Goal: Task Accomplishment & Management: Complete application form

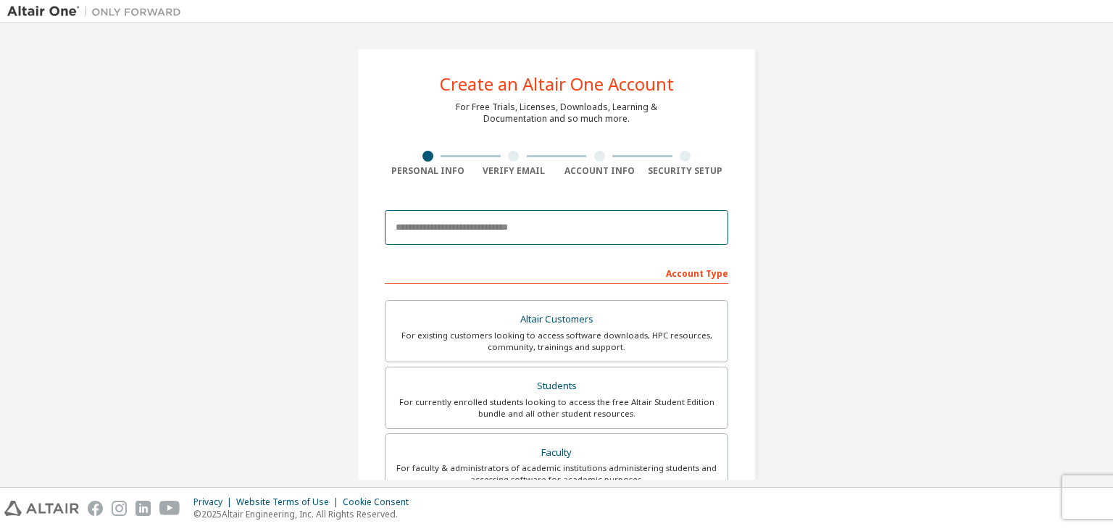
click at [423, 236] on input "email" at bounding box center [557, 227] width 344 height 35
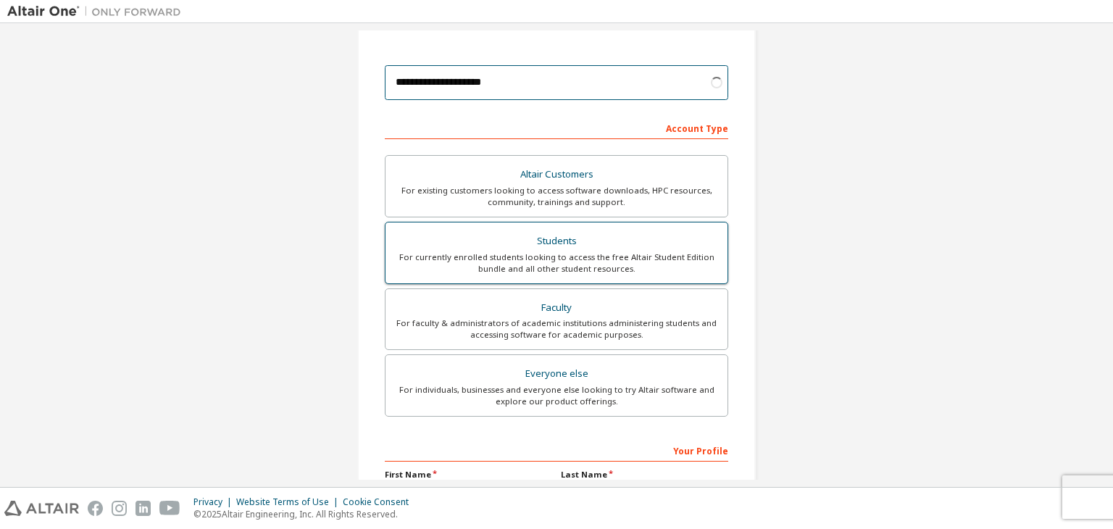
scroll to position [217, 0]
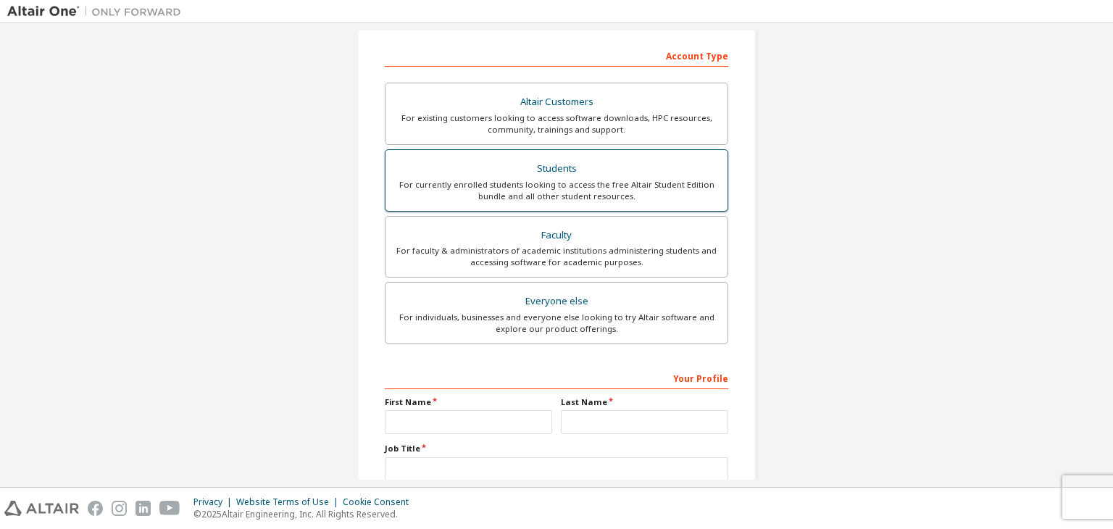
type input "**********"
click at [479, 184] on div "For currently enrolled students looking to access the free Altair Student Editi…" at bounding box center [556, 190] width 325 height 23
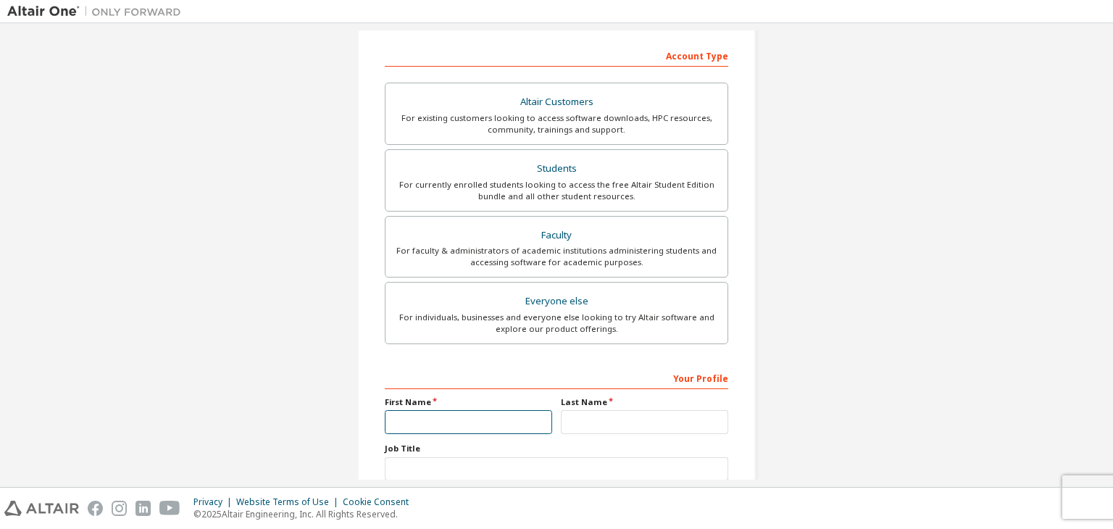
click at [420, 419] on input "text" at bounding box center [468, 422] width 167 height 24
type input "*"
type input "****"
click at [595, 428] on input "text" at bounding box center [644, 422] width 167 height 24
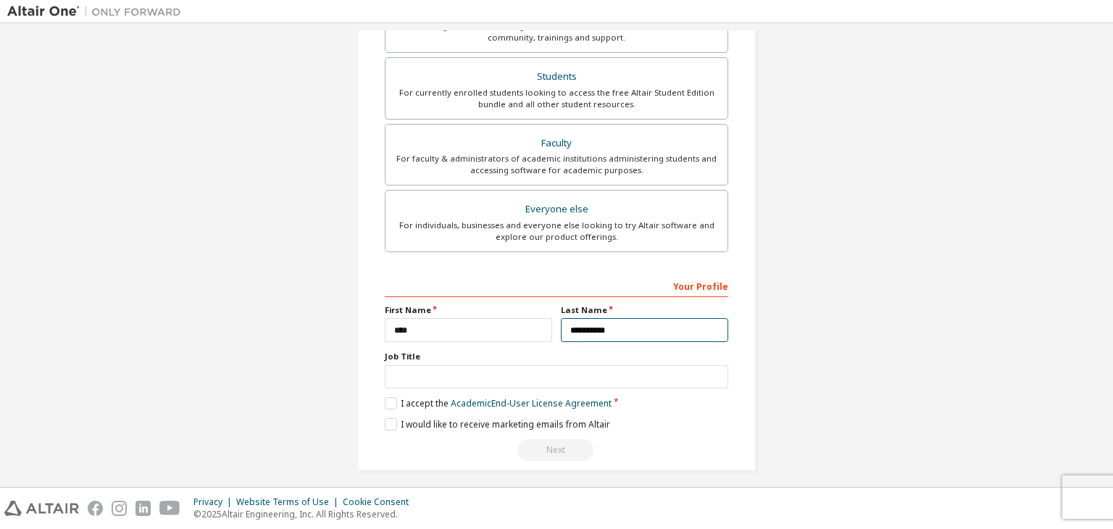
scroll to position [315, 0]
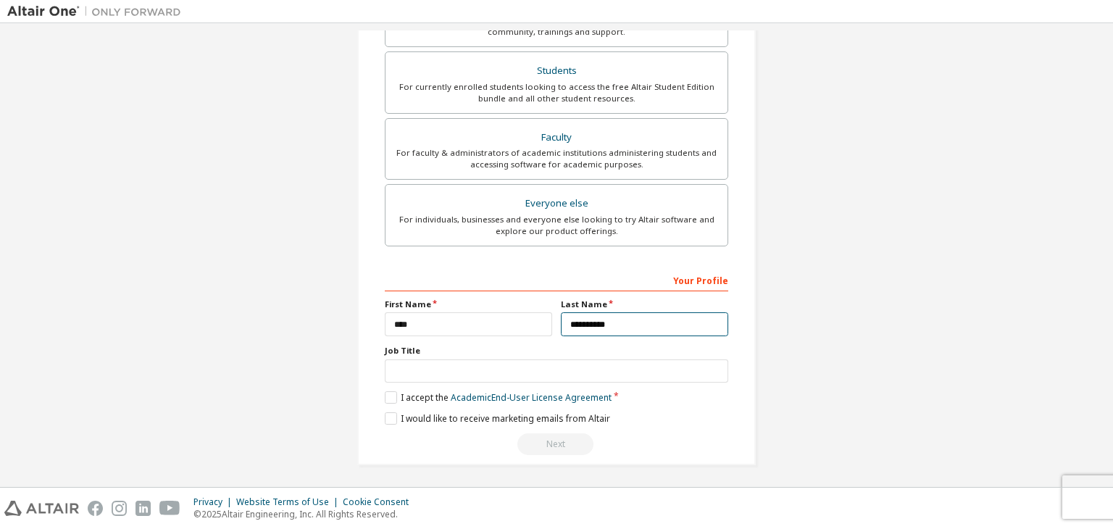
type input "**********"
click at [462, 372] on input "text" at bounding box center [557, 372] width 344 height 24
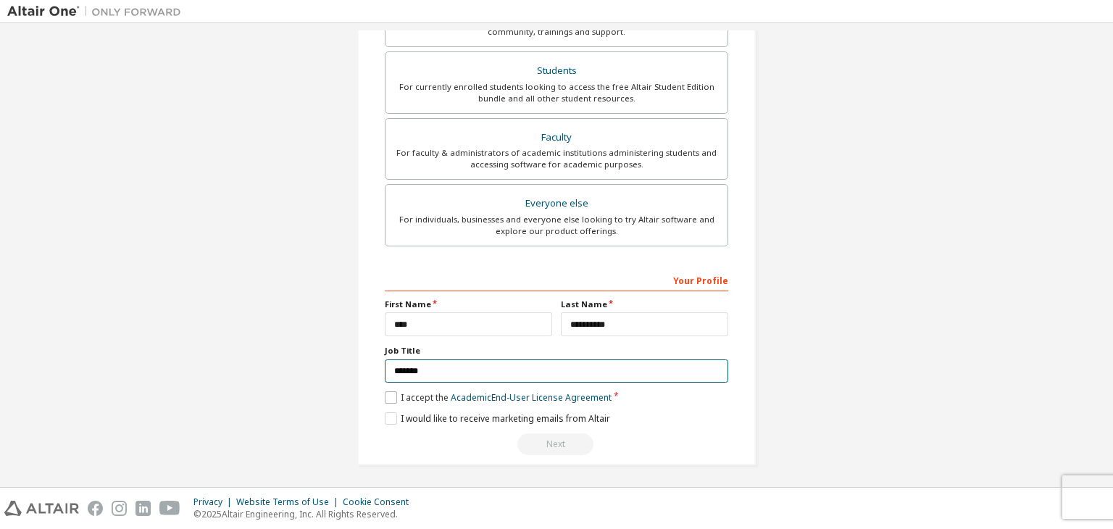
type input "*******"
click at [387, 396] on label "I accept the Academic End-User License Agreement" at bounding box center [498, 397] width 227 height 12
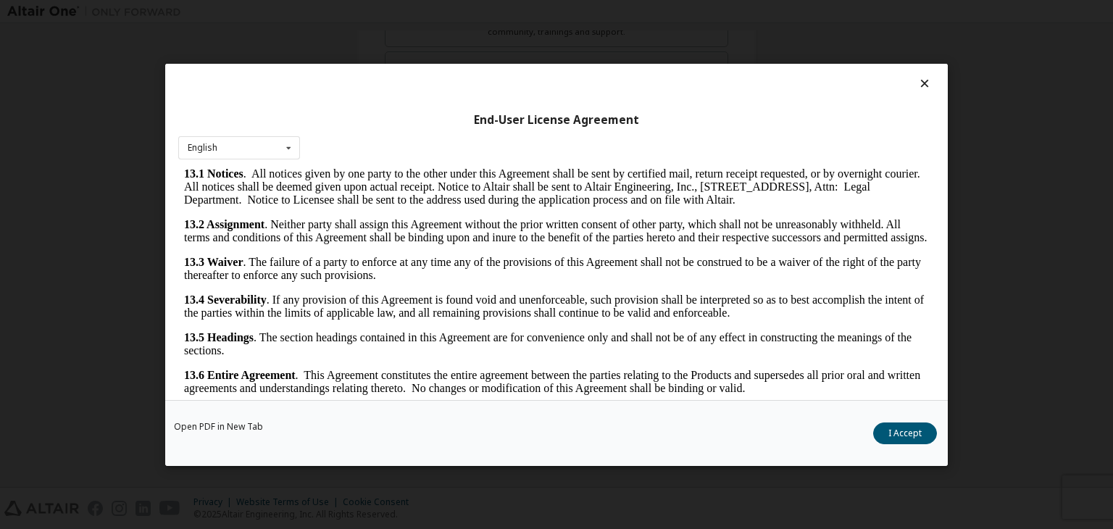
scroll to position [22, 0]
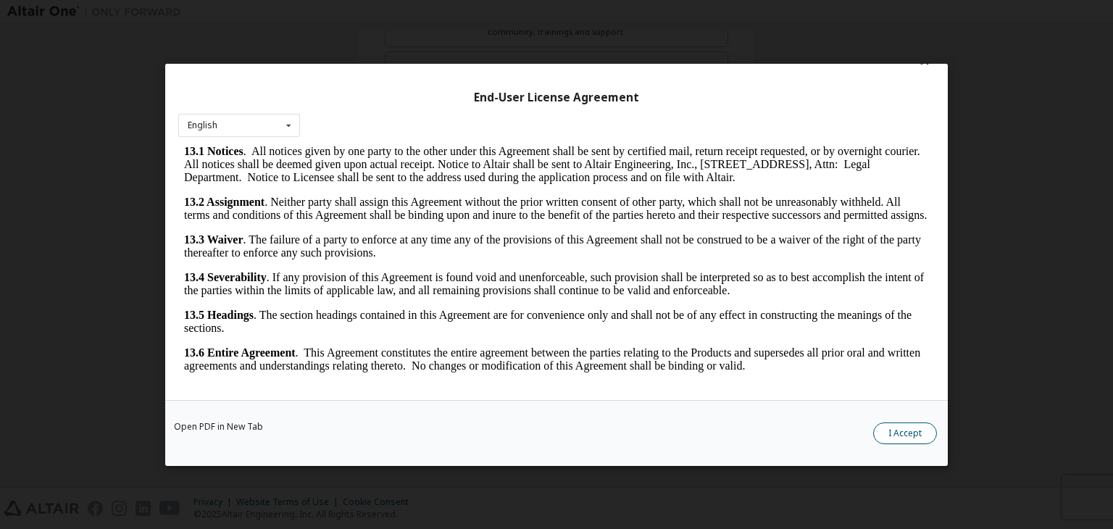
click at [878, 428] on button "I Accept" at bounding box center [905, 434] width 64 height 22
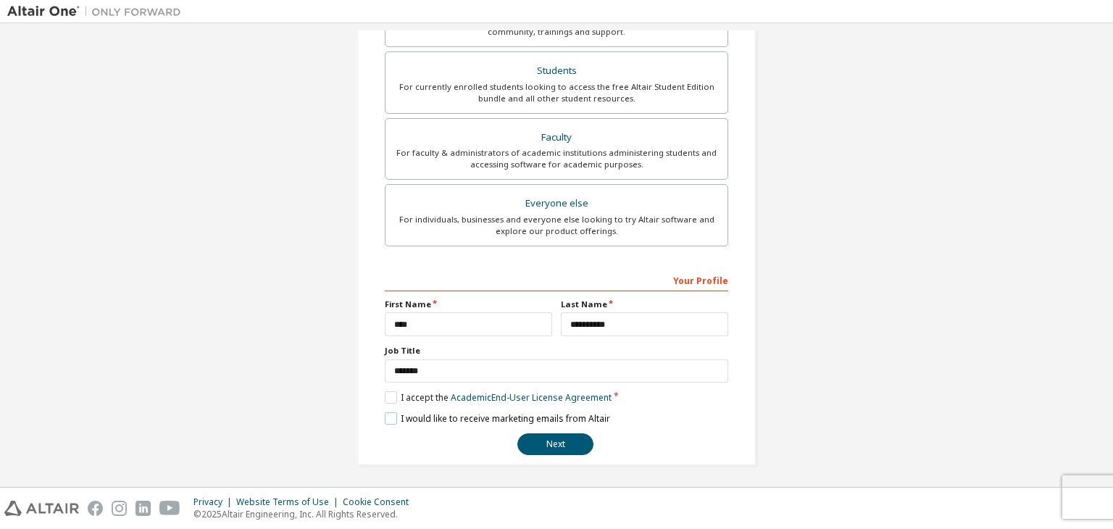
click at [393, 415] on label "I would like to receive marketing emails from Altair" at bounding box center [497, 418] width 225 height 12
click at [526, 452] on button "Next" at bounding box center [556, 444] width 76 height 22
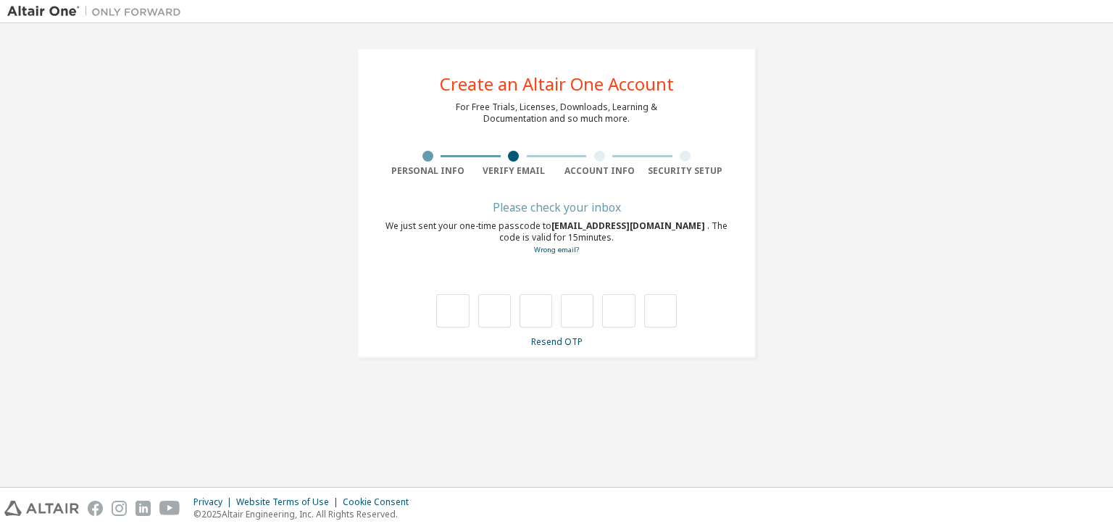
type input "*"
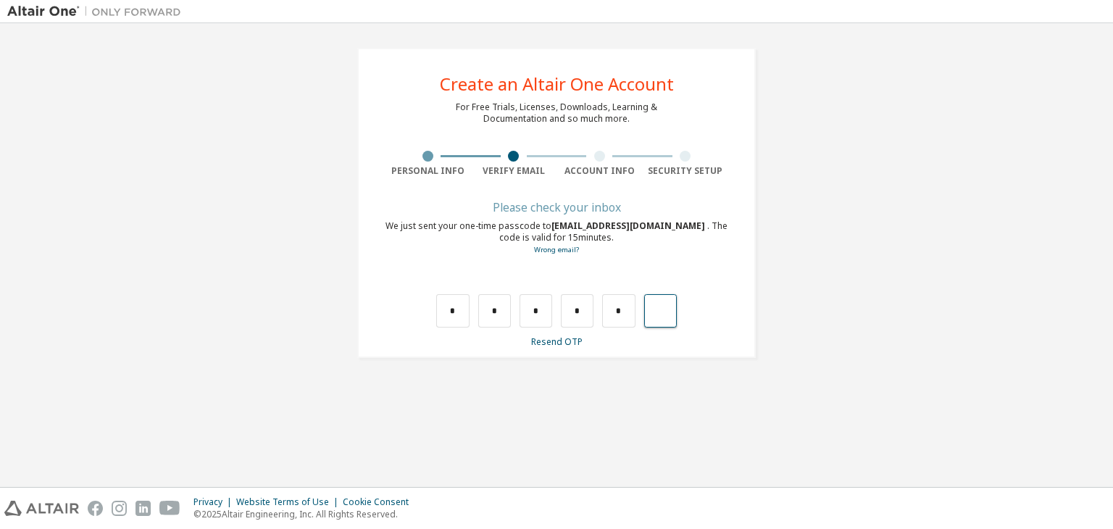
type input "*"
click at [580, 267] on div "Wrong code. Please try again" at bounding box center [556, 271] width 147 height 29
click at [547, 340] on link "Resend OTP" at bounding box center [556, 342] width 51 height 12
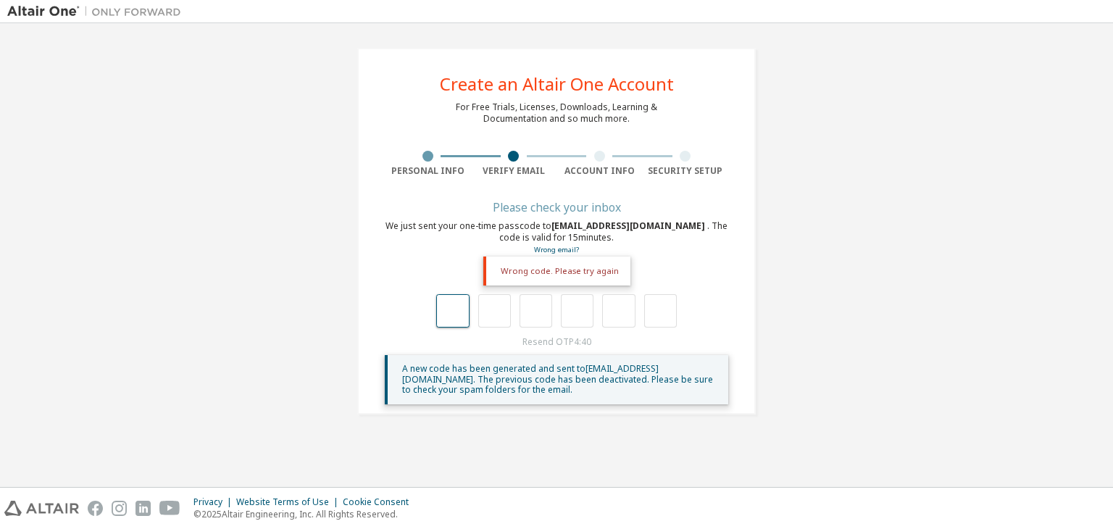
click at [460, 309] on input "text" at bounding box center [452, 310] width 33 height 33
type input "*"
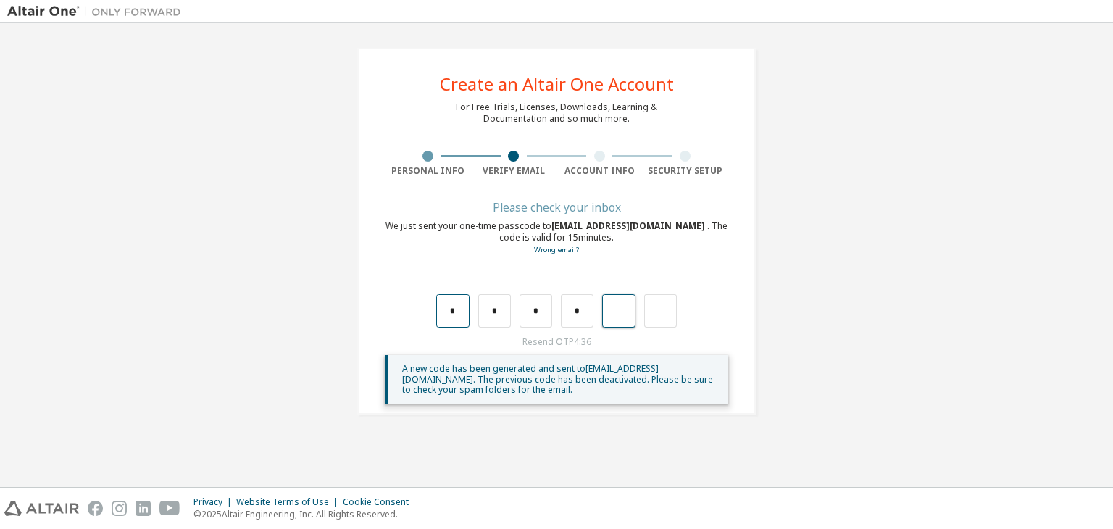
type input "*"
click at [533, 347] on div "Resend OTP 4:23 A new code has been generated and sent to manhnd2643@ut.edu.vn …" at bounding box center [557, 370] width 344 height 68
click at [547, 344] on div "Resend OTP 3:45 A new code has been generated and sent to manhnd2643@ut.edu.vn …" at bounding box center [557, 370] width 344 height 68
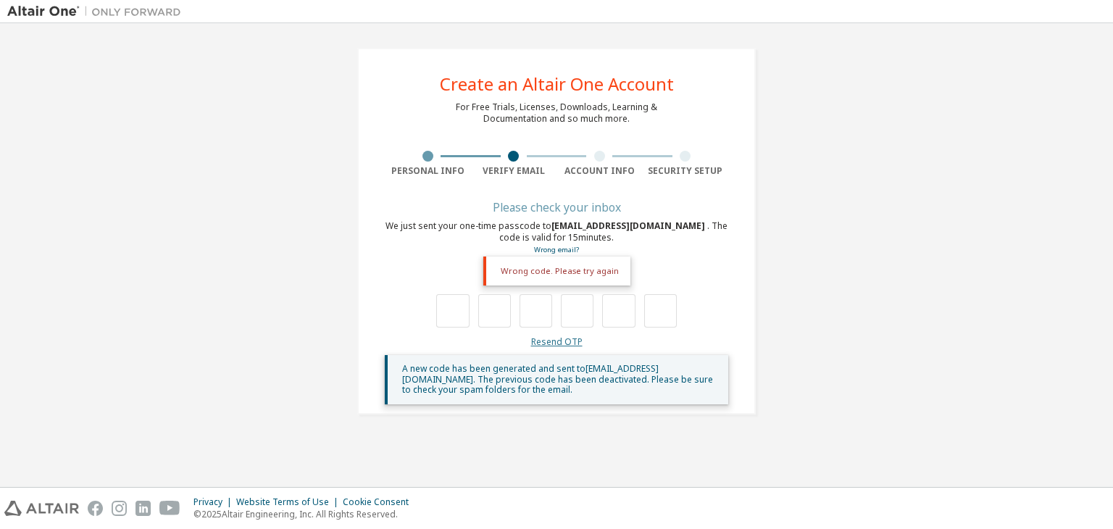
click at [557, 337] on link "Resend OTP" at bounding box center [556, 342] width 51 height 12
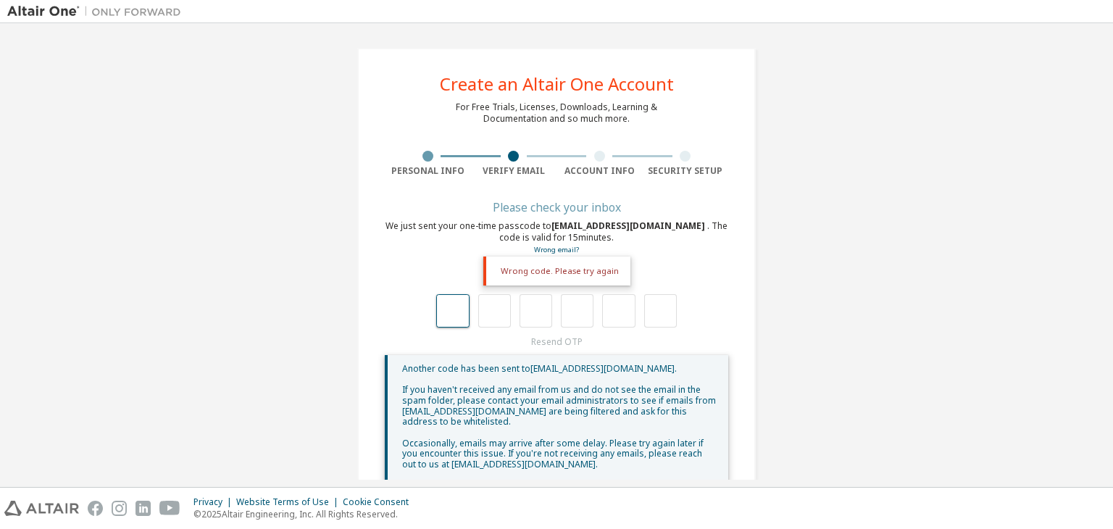
click at [452, 309] on input "text" at bounding box center [452, 310] width 33 height 33
type input "*"
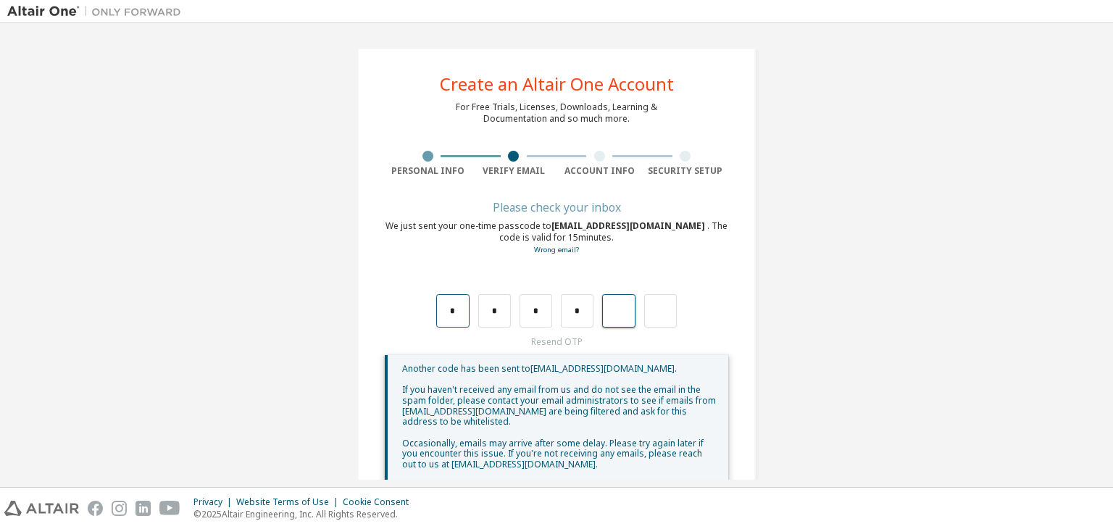
type input "*"
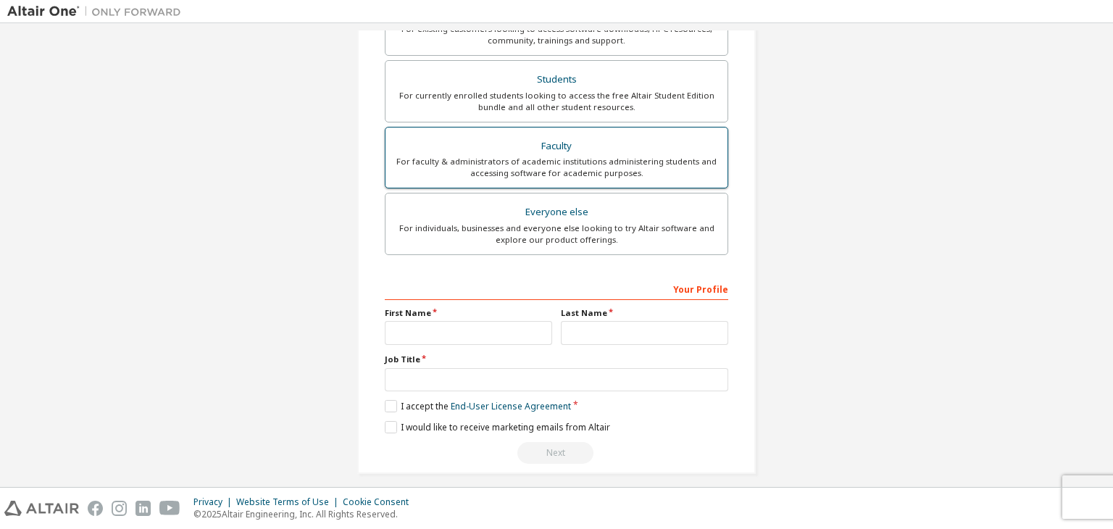
scroll to position [315, 0]
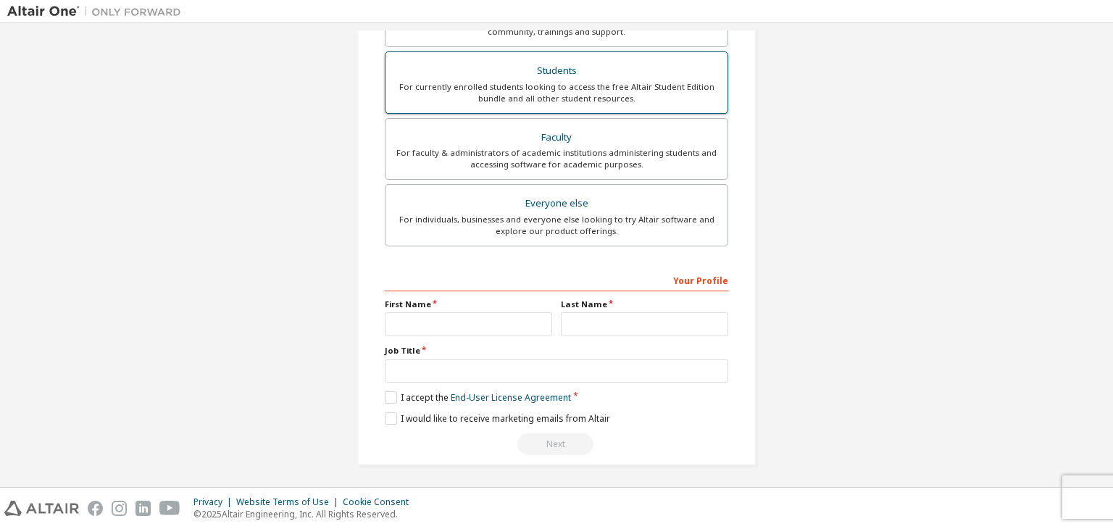
click at [620, 88] on div "For currently enrolled students looking to access the free Altair Student Editi…" at bounding box center [556, 92] width 325 height 23
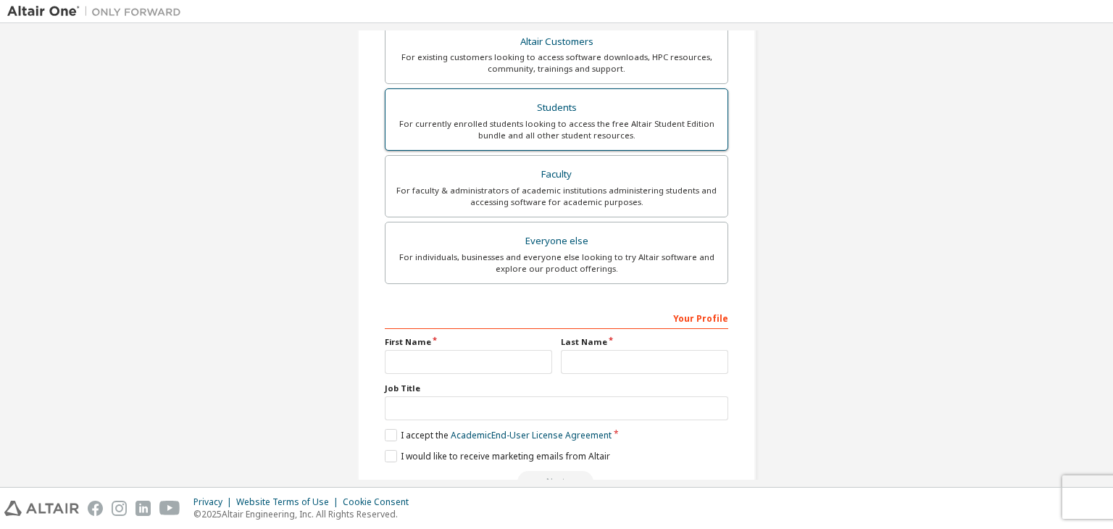
scroll to position [352, 0]
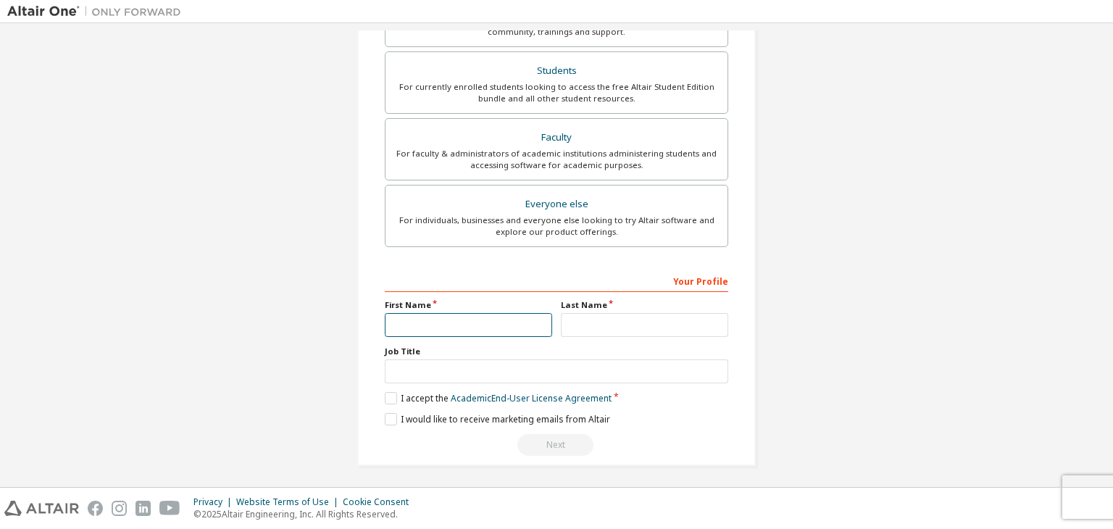
click at [497, 323] on input "text" at bounding box center [468, 325] width 167 height 24
type input "****"
click at [576, 319] on input "text" at bounding box center [644, 325] width 167 height 24
type input "**********"
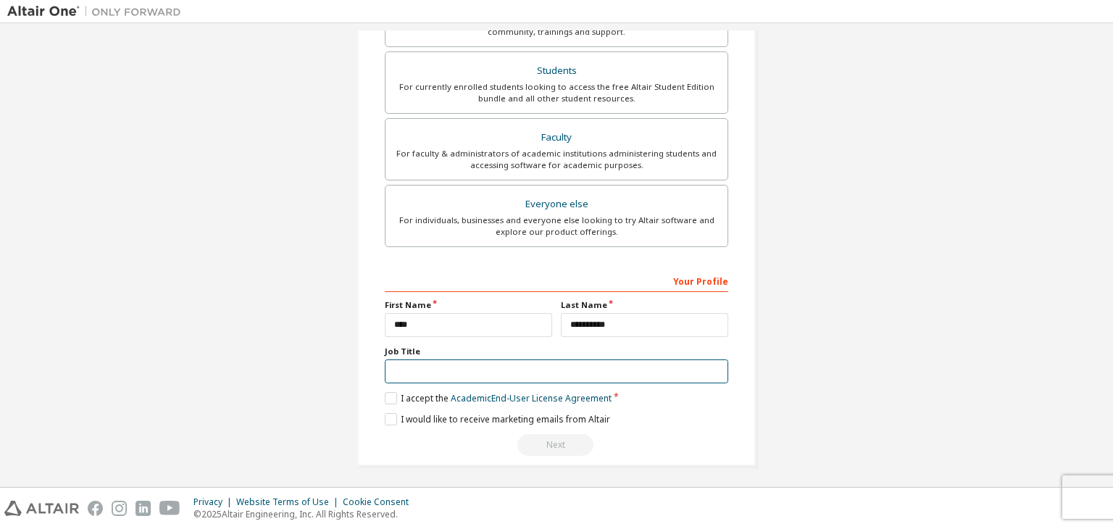
click at [462, 366] on input "text" at bounding box center [557, 372] width 344 height 24
type input "*******"
click at [385, 393] on label "I accept the Academic End-User License Agreement" at bounding box center [498, 398] width 227 height 12
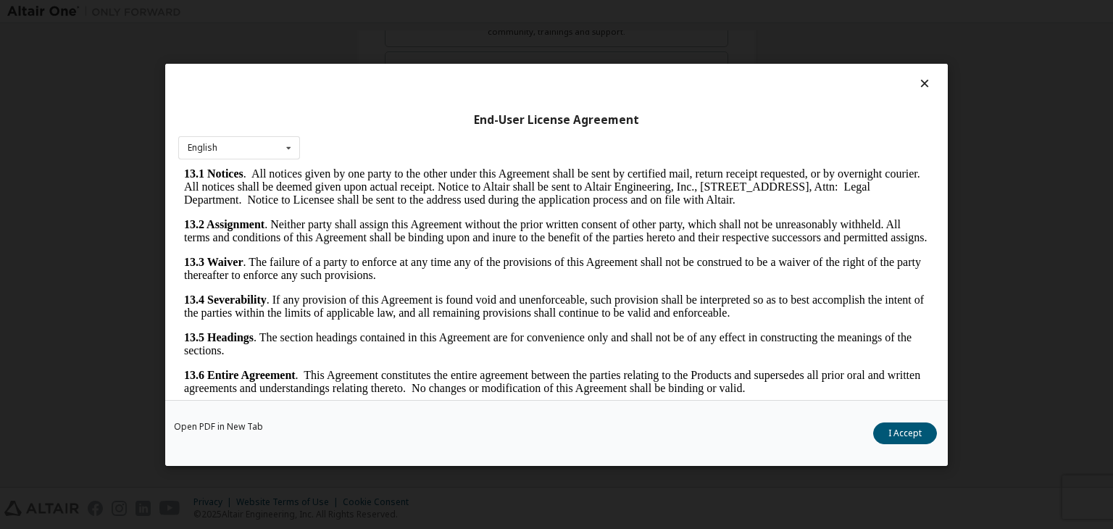
scroll to position [2422, 0]
click at [900, 430] on button "I Accept" at bounding box center [905, 434] width 64 height 22
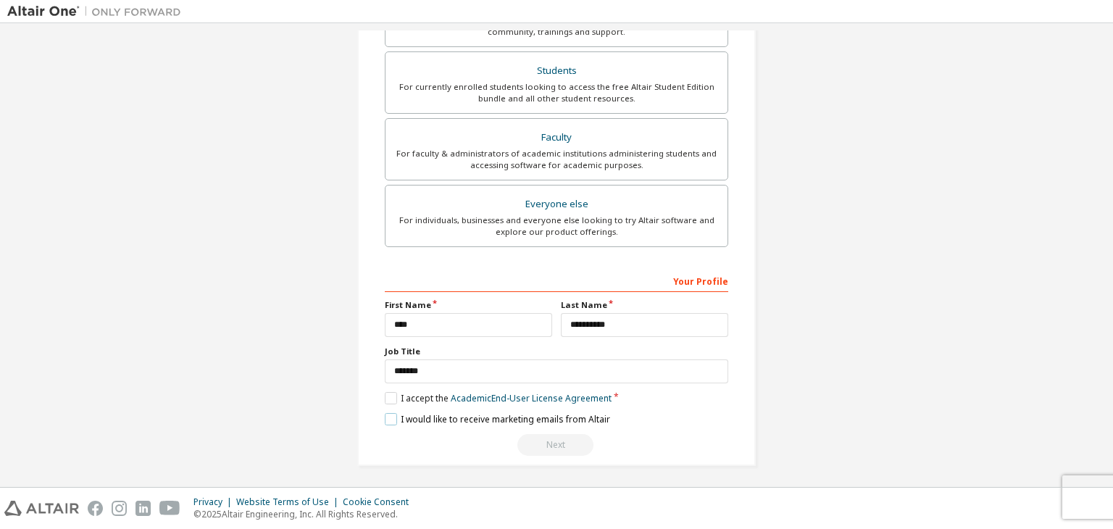
click at [386, 417] on label "I would like to receive marketing emails from Altair" at bounding box center [497, 419] width 225 height 12
click at [539, 438] on div "Next" at bounding box center [557, 445] width 344 height 22
click at [389, 420] on label "I would like to receive marketing emails from Altair" at bounding box center [497, 419] width 225 height 12
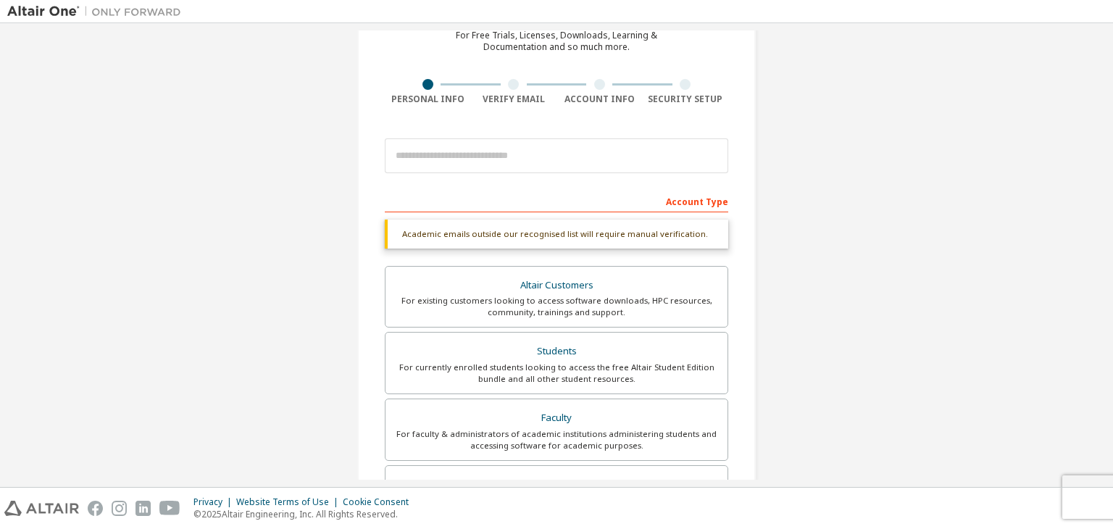
scroll to position [0, 0]
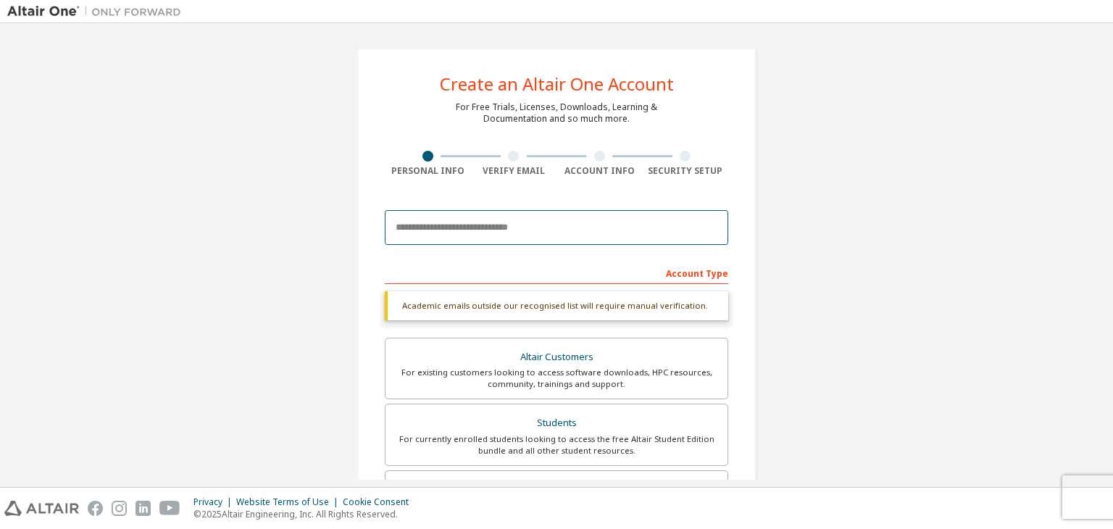
click at [549, 230] on input "email" at bounding box center [557, 227] width 344 height 35
type input "**********"
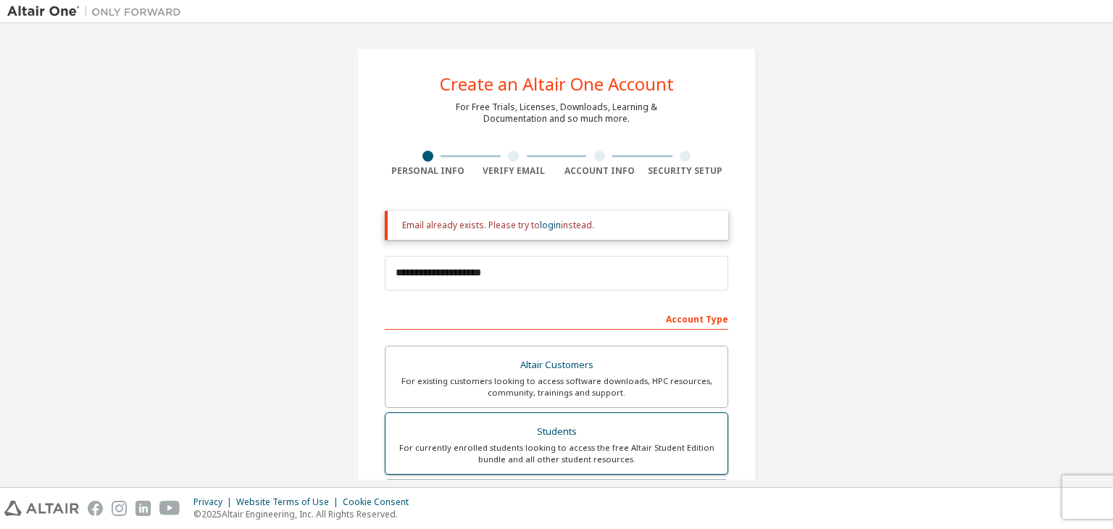
click at [568, 451] on div "For currently enrolled students looking to access the free Altair Student Editi…" at bounding box center [556, 453] width 325 height 23
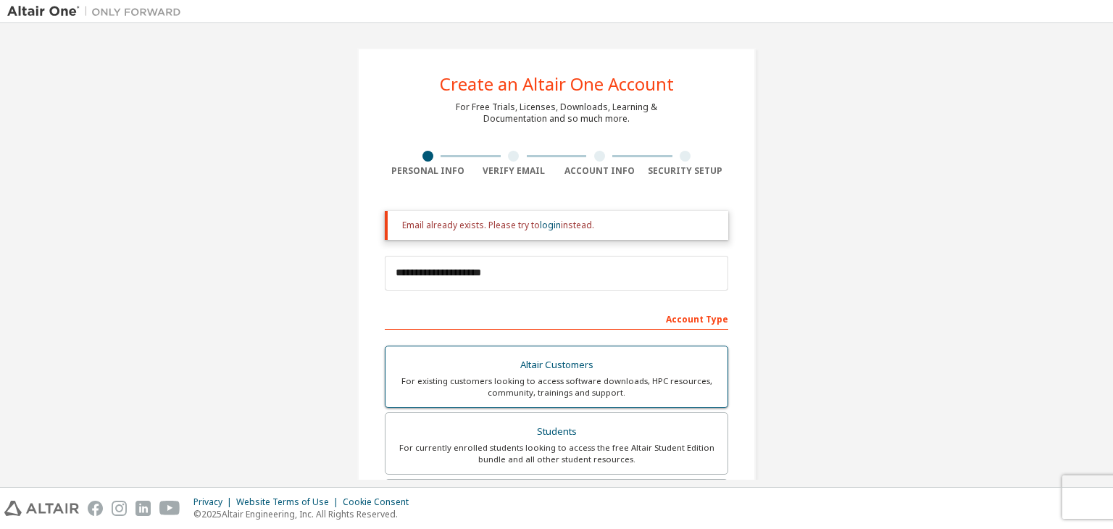
click at [684, 381] on div "For existing customers looking to access software downloads, HPC resources, com…" at bounding box center [556, 386] width 325 height 23
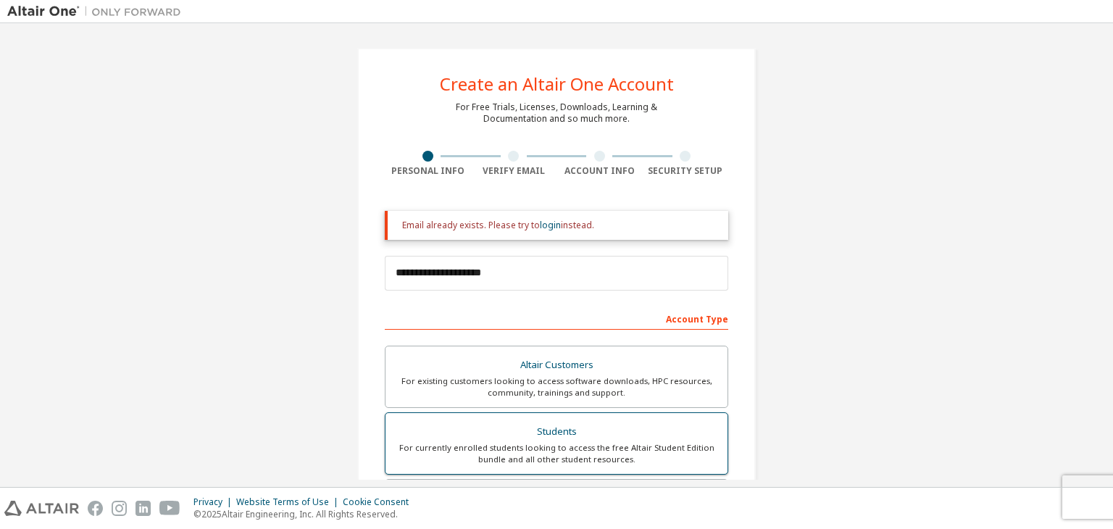
click at [687, 454] on div "For currently enrolled students looking to access the free Altair Student Editi…" at bounding box center [556, 453] width 325 height 23
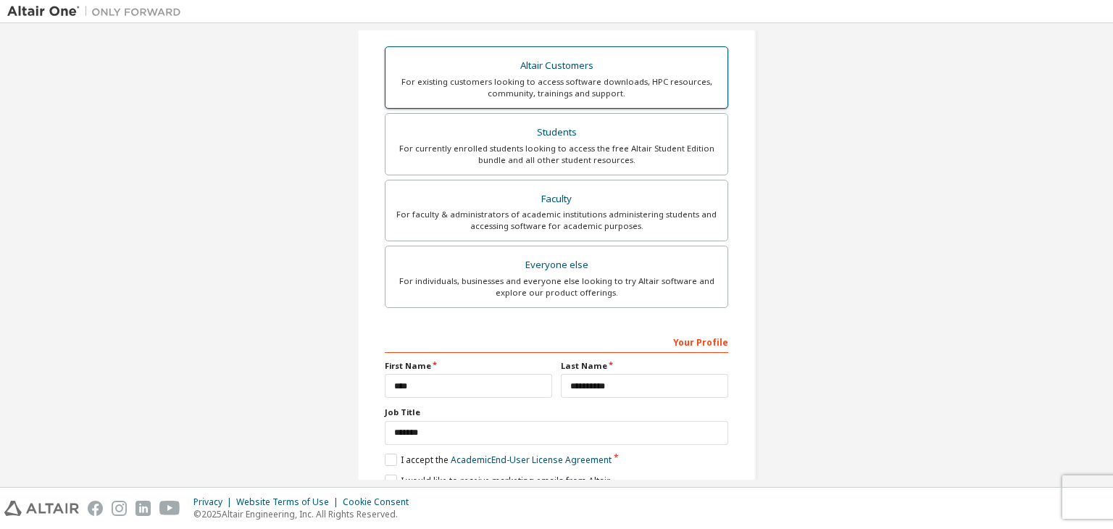
scroll to position [361, 0]
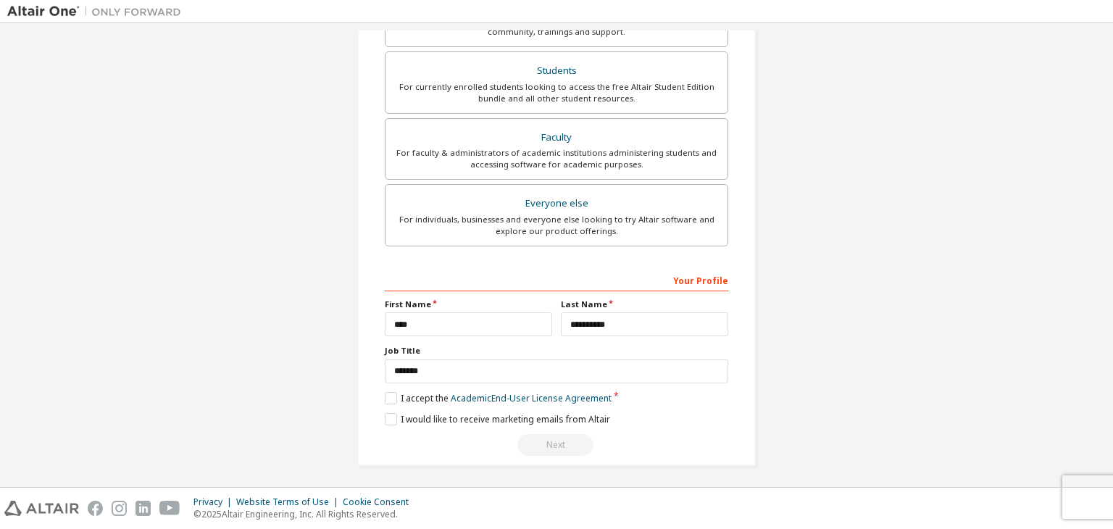
click at [570, 434] on div "Next" at bounding box center [557, 445] width 344 height 22
click at [569, 435] on div "Next" at bounding box center [557, 445] width 344 height 22
click at [387, 394] on label "I accept the Academic End-User License Agreement" at bounding box center [498, 398] width 227 height 12
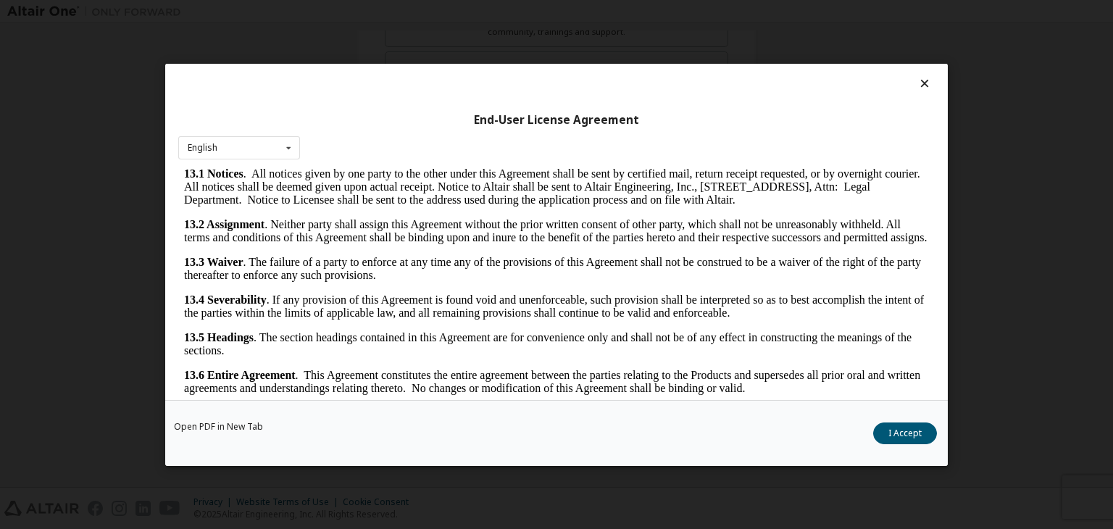
scroll to position [2422, 0]
click at [877, 424] on div "Open PDF in New Tab I Accept" at bounding box center [556, 433] width 783 height 66
click at [887, 431] on button "I Accept" at bounding box center [905, 434] width 64 height 22
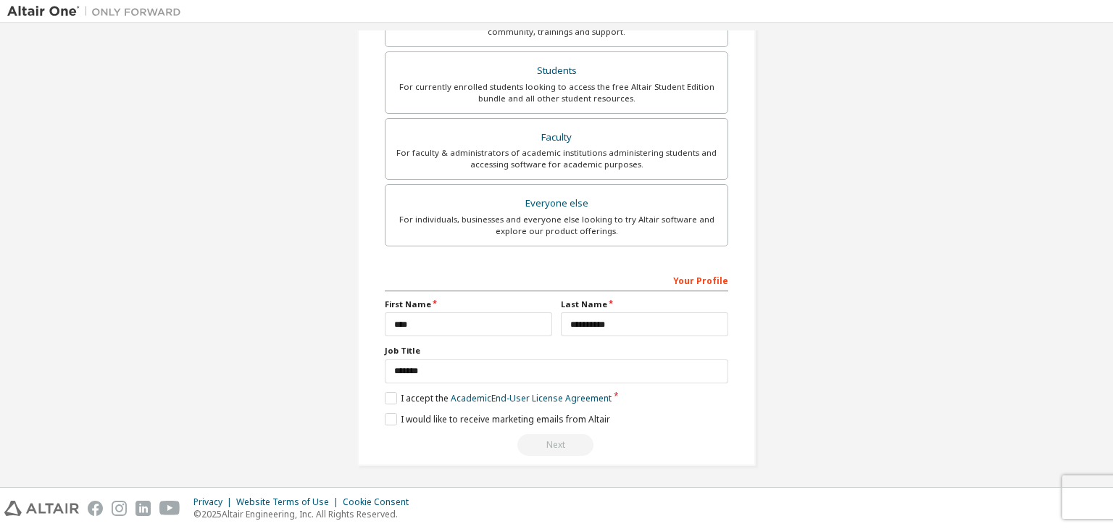
click at [528, 447] on div "Next" at bounding box center [557, 445] width 344 height 22
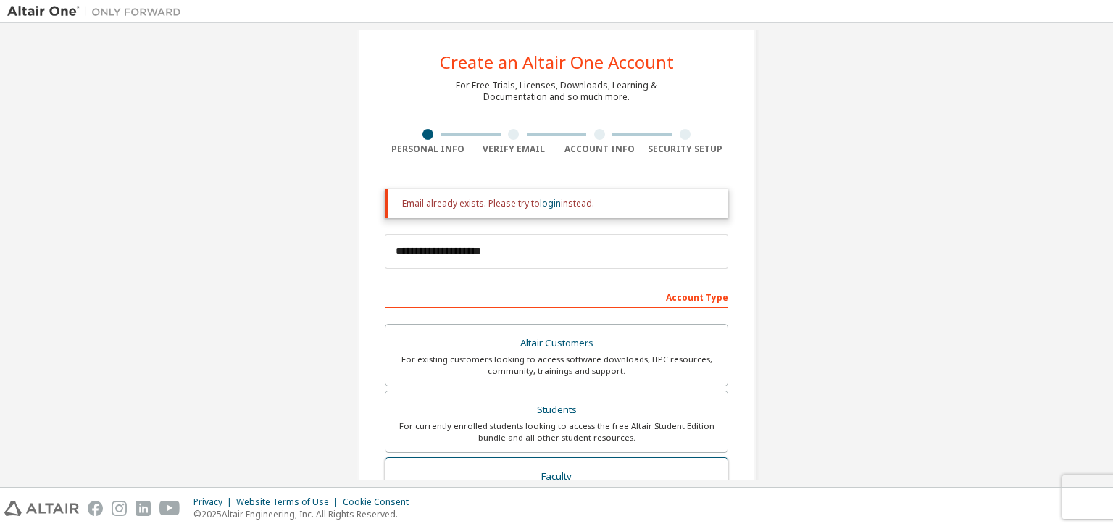
scroll to position [0, 0]
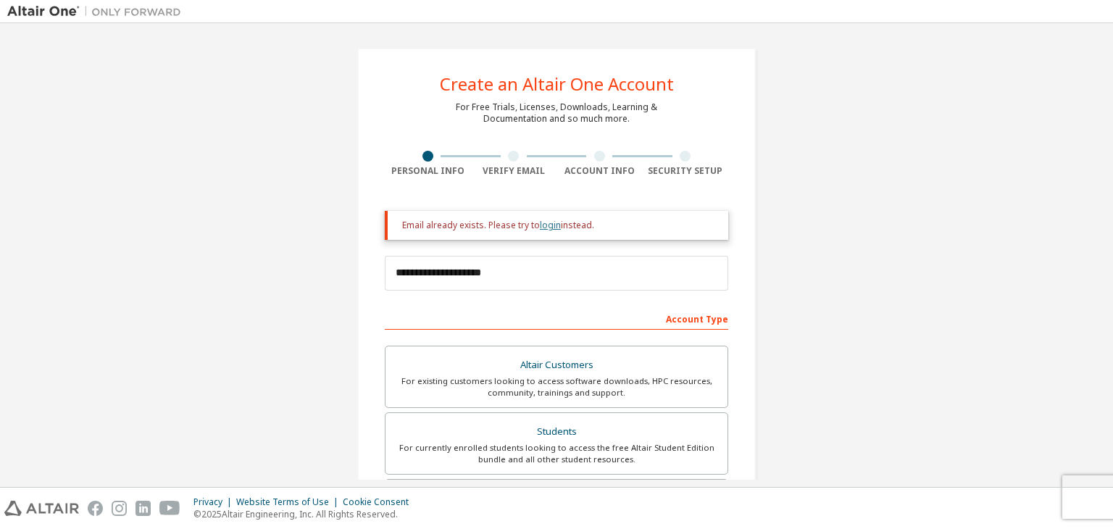
click at [545, 229] on link "login" at bounding box center [550, 225] width 21 height 12
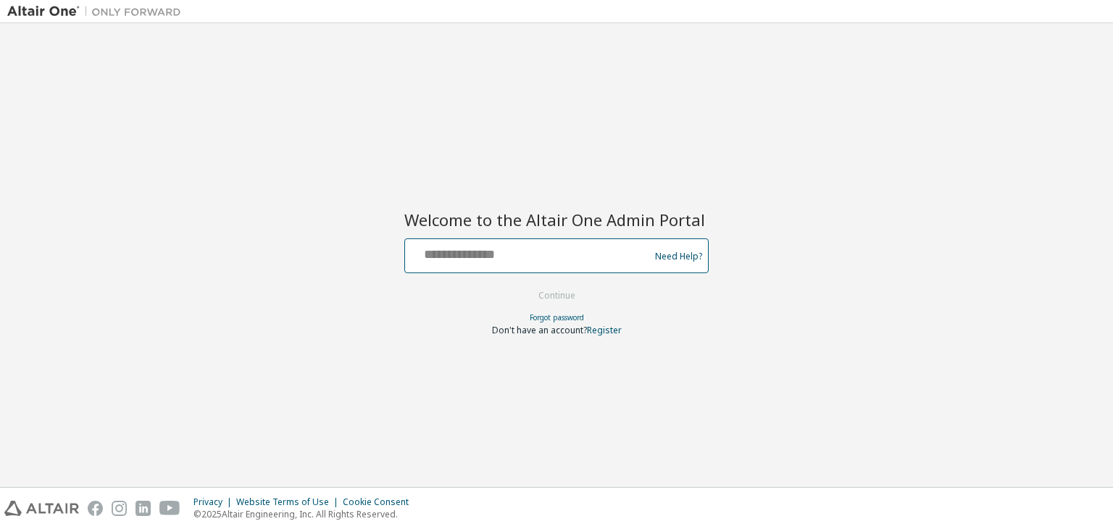
click at [538, 258] on input "text" at bounding box center [529, 252] width 237 height 21
type input "**********"
click at [543, 299] on button "Continue" at bounding box center [556, 296] width 67 height 22
click at [543, 299] on form "**********" at bounding box center [556, 287] width 304 height 98
click at [493, 256] on input "text" at bounding box center [529, 252] width 237 height 21
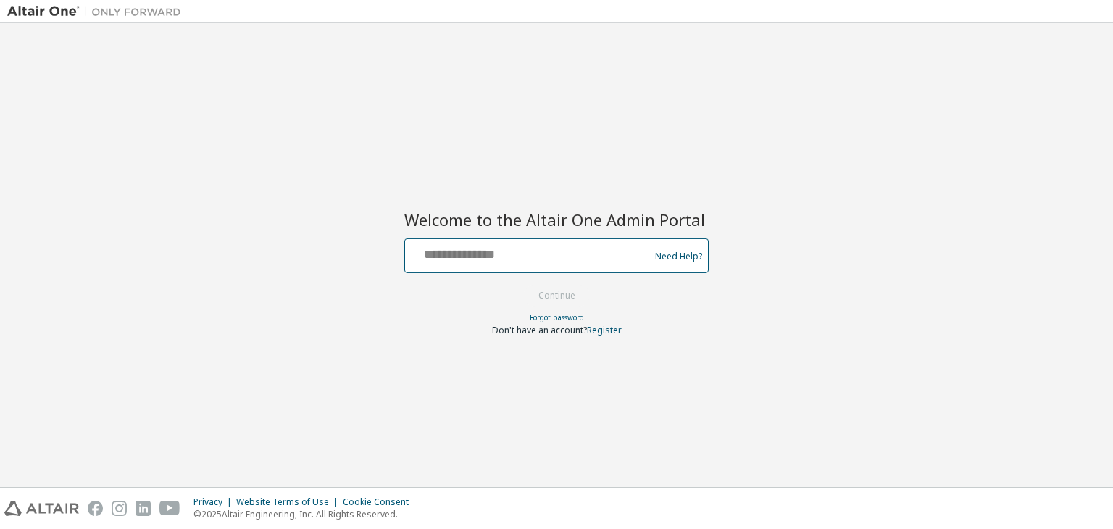
type input "**********"
click at [537, 294] on button "Continue" at bounding box center [556, 296] width 67 height 22
click at [537, 294] on form "**********" at bounding box center [556, 287] width 304 height 98
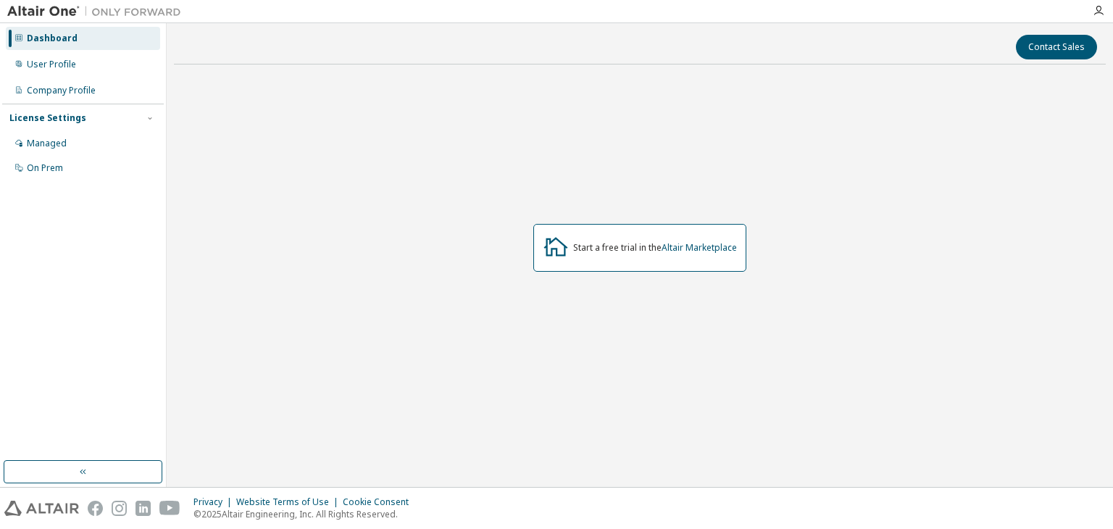
click at [32, 12] on img at bounding box center [97, 11] width 181 height 14
click at [129, 12] on img at bounding box center [97, 11] width 181 height 14
click at [129, 11] on img at bounding box center [97, 11] width 181 height 14
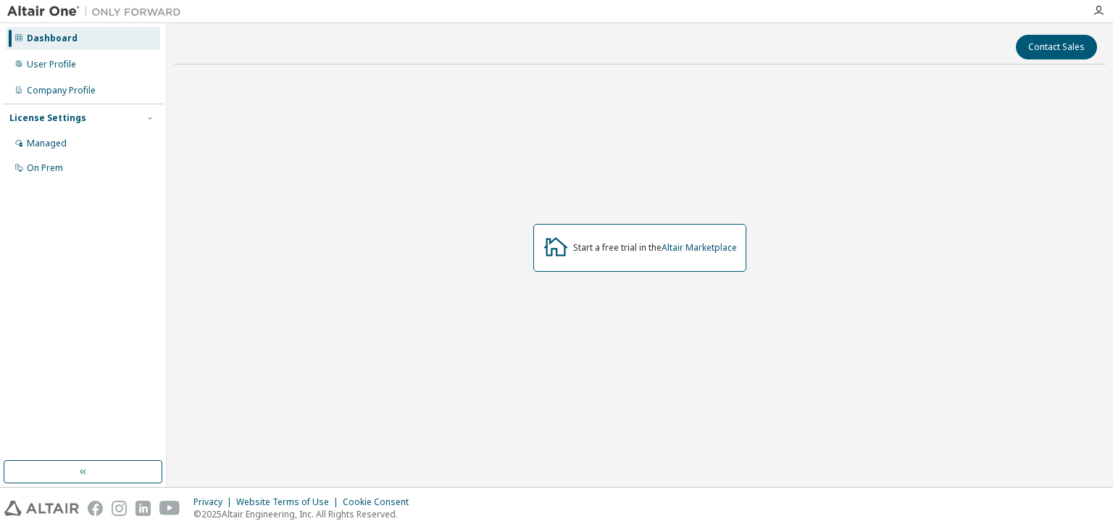
click at [591, 244] on div "Start a free trial in the Altair Marketplace" at bounding box center [655, 248] width 164 height 12
click at [554, 252] on icon at bounding box center [556, 247] width 24 height 19
click at [615, 245] on div "Start a free trial in the Altair Marketplace" at bounding box center [655, 248] width 164 height 12
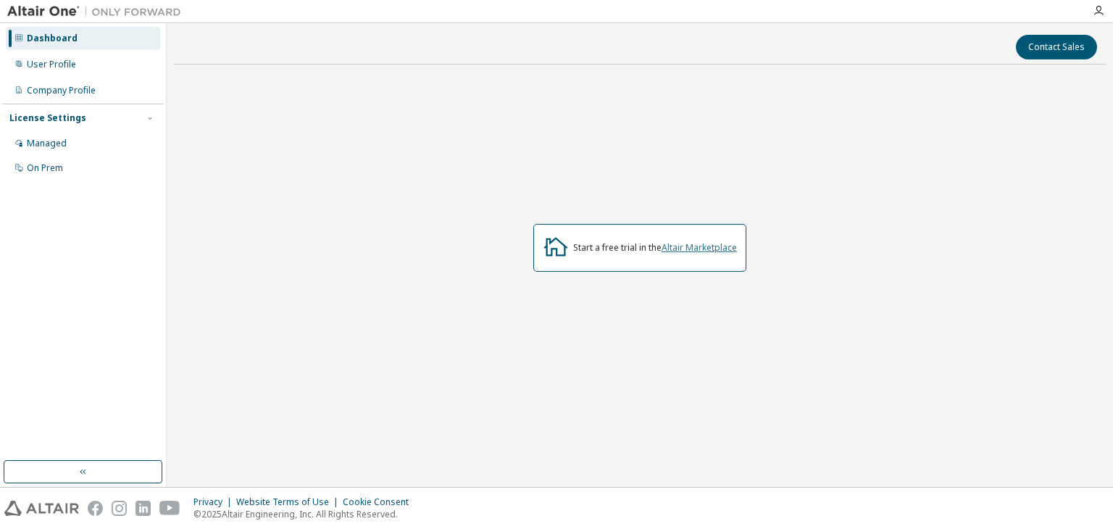
click at [687, 249] on link "Altair Marketplace" at bounding box center [699, 247] width 75 height 12
